Goal: Find specific page/section: Find specific page/section

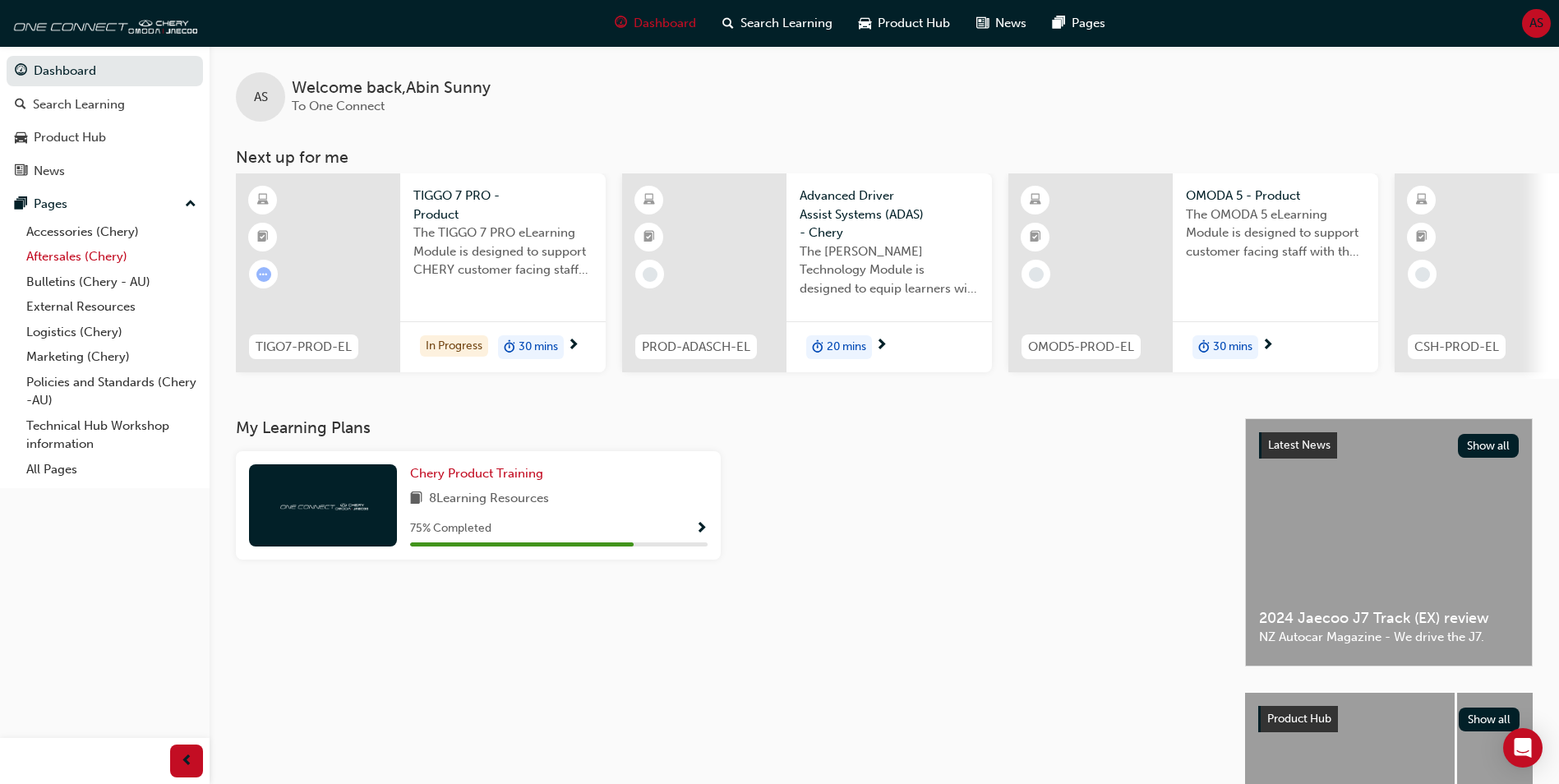
click at [101, 260] on link "Aftersales (Chery)" at bounding box center [111, 257] width 184 height 26
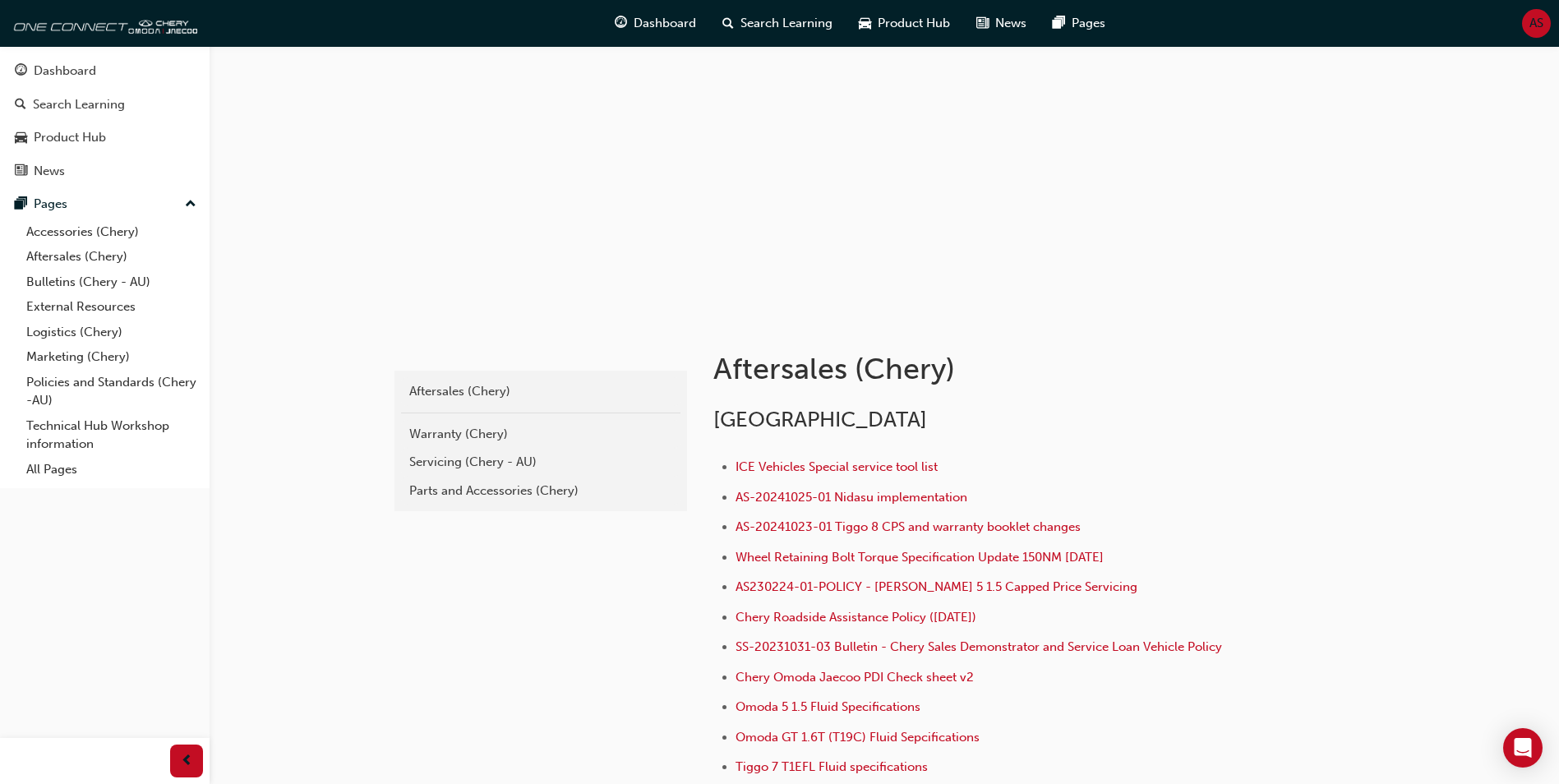
scroll to position [82, 0]
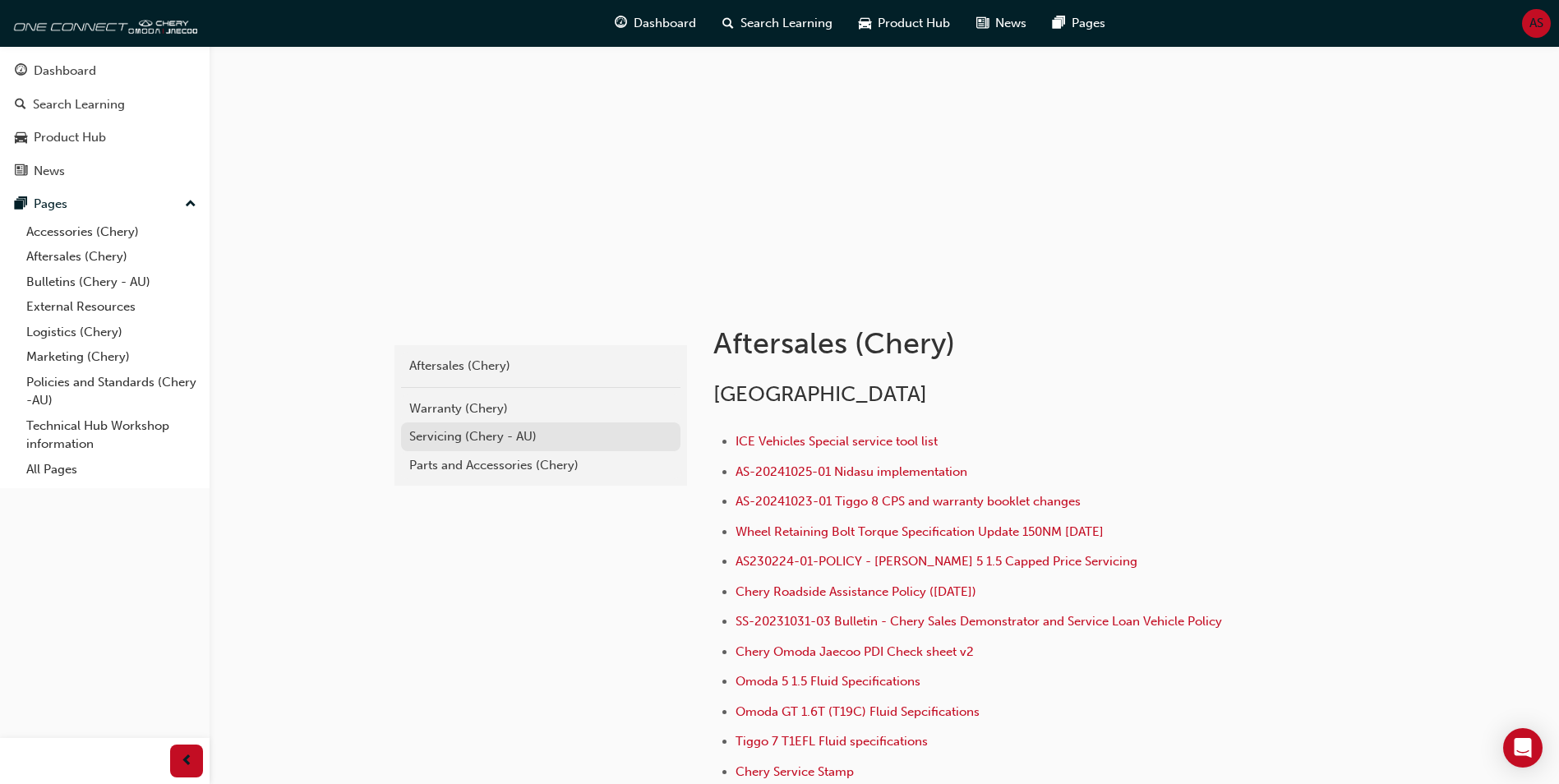
click at [483, 432] on div "Servicing (Chery - AU)" at bounding box center [540, 437] width 263 height 19
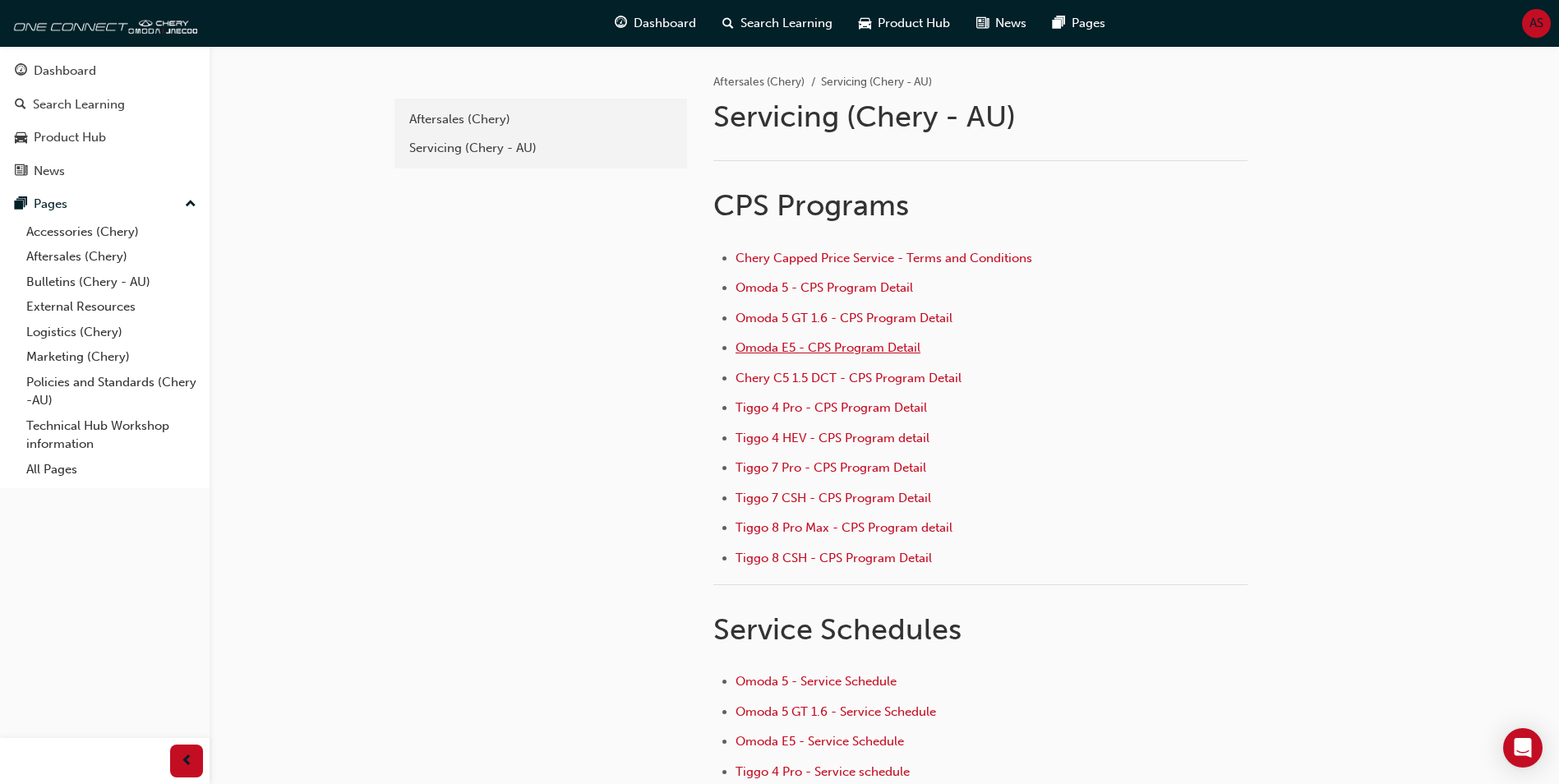
click at [878, 346] on span "Omoda E5 - CPS Program Detail" at bounding box center [828, 347] width 185 height 15
